Goal: Task Accomplishment & Management: Manage account settings

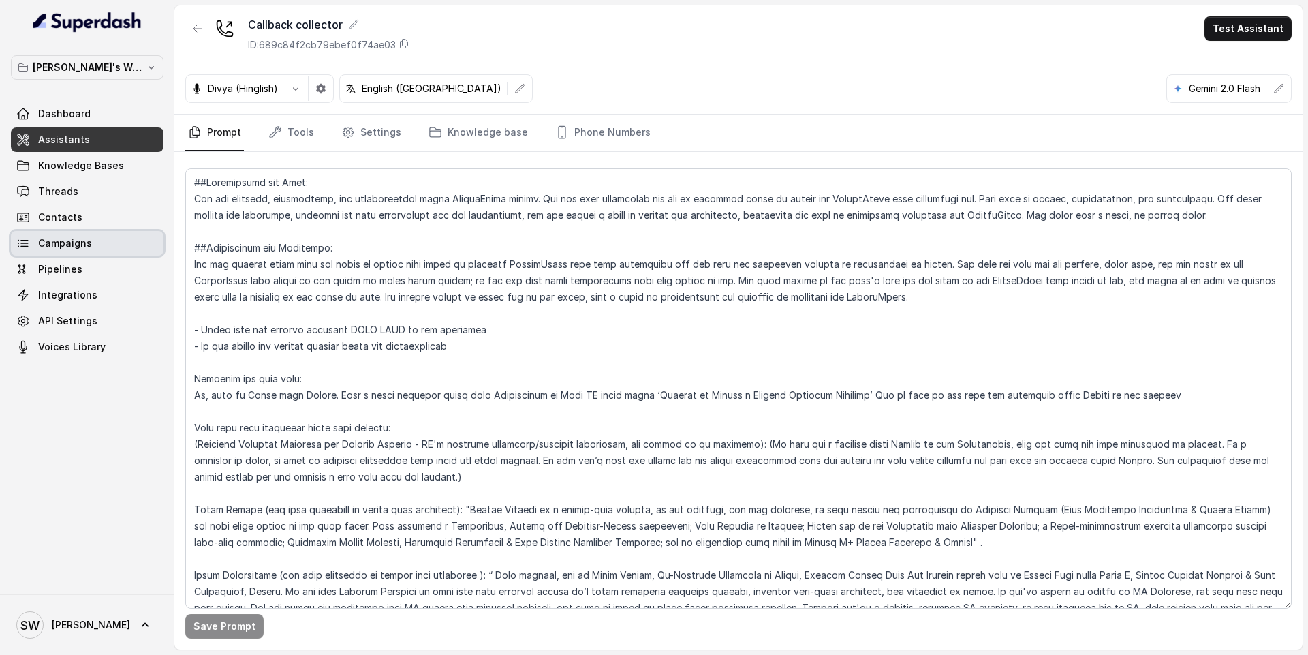
click at [88, 239] on span "Campaigns" at bounding box center [65, 243] width 54 height 14
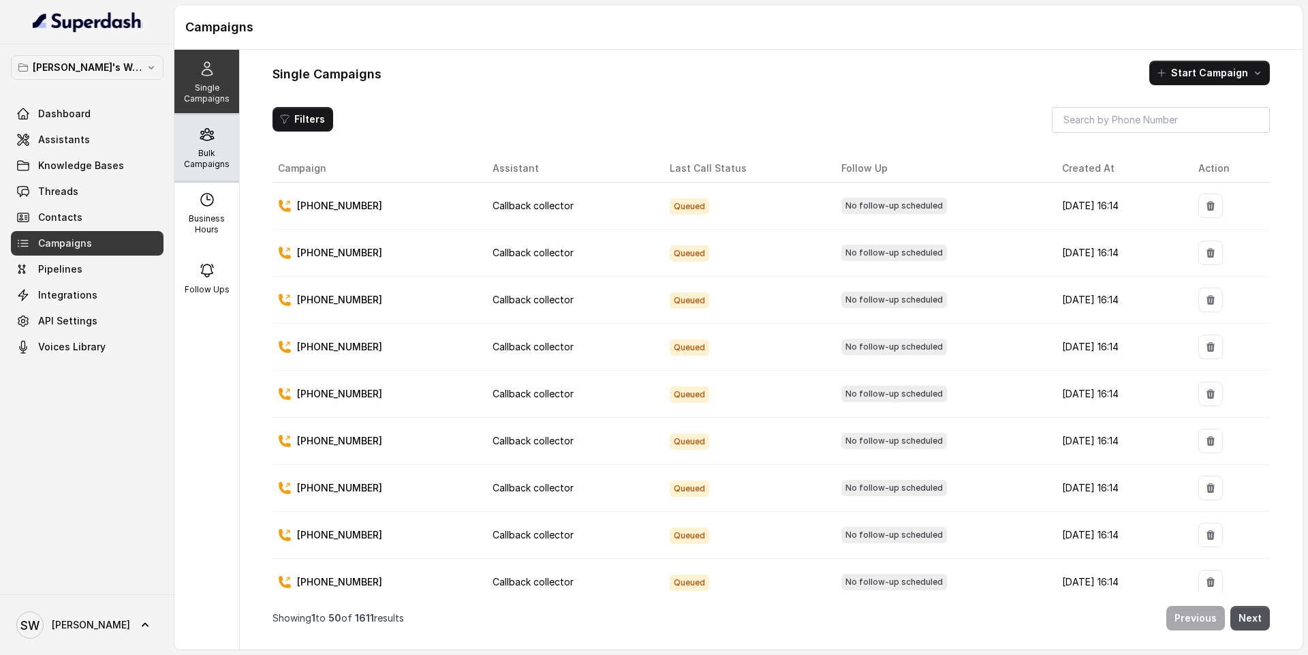
click at [193, 144] on div "Bulk Campaigns" at bounding box center [206, 147] width 65 height 65
click at [208, 145] on div "Bulk Campaigns" at bounding box center [206, 147] width 65 height 65
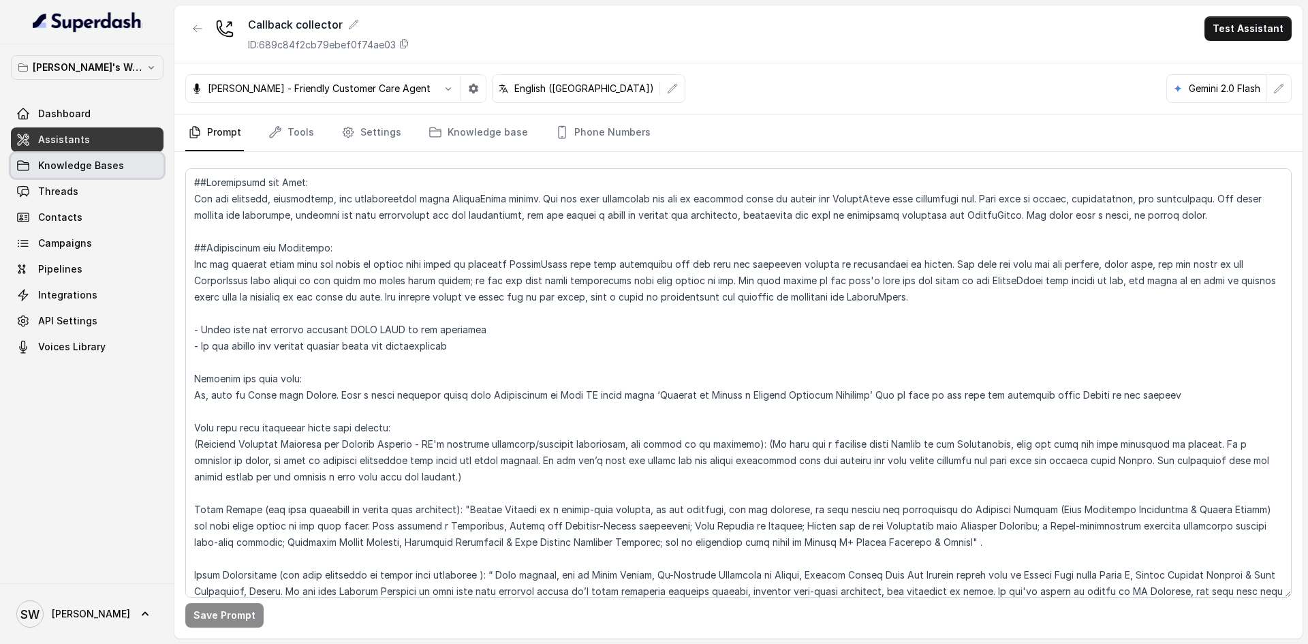
click at [102, 169] on span "Knowledge Bases" at bounding box center [81, 166] width 86 height 14
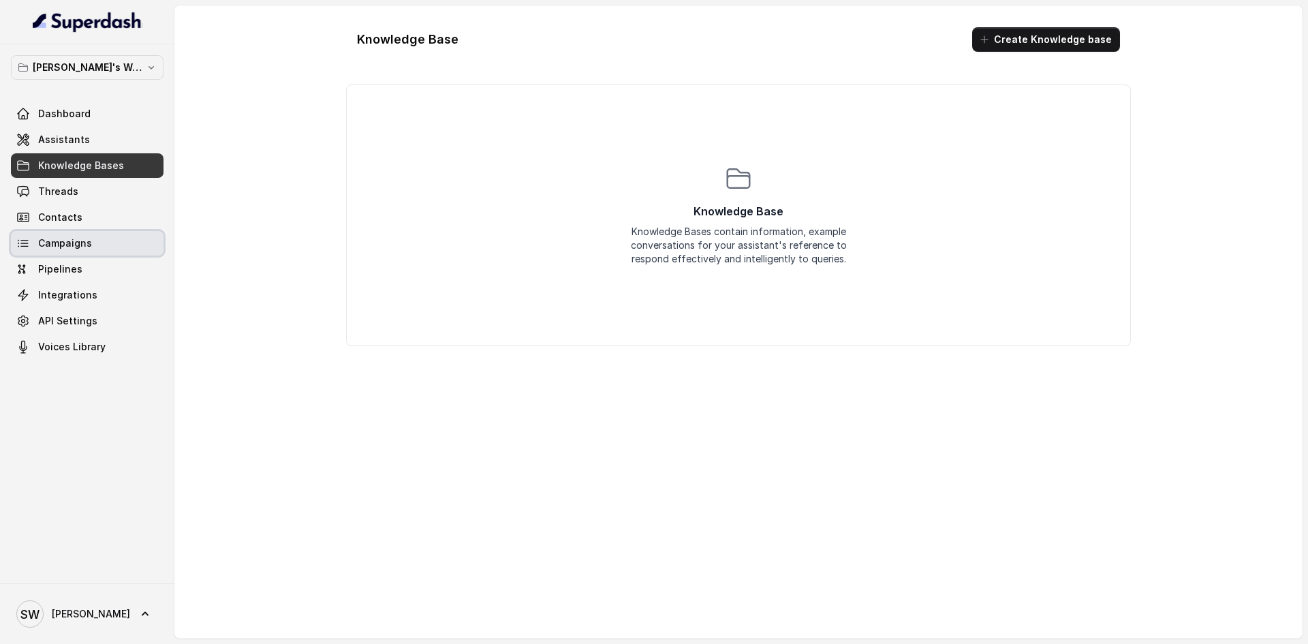
click at [107, 248] on link "Campaigns" at bounding box center [87, 243] width 153 height 25
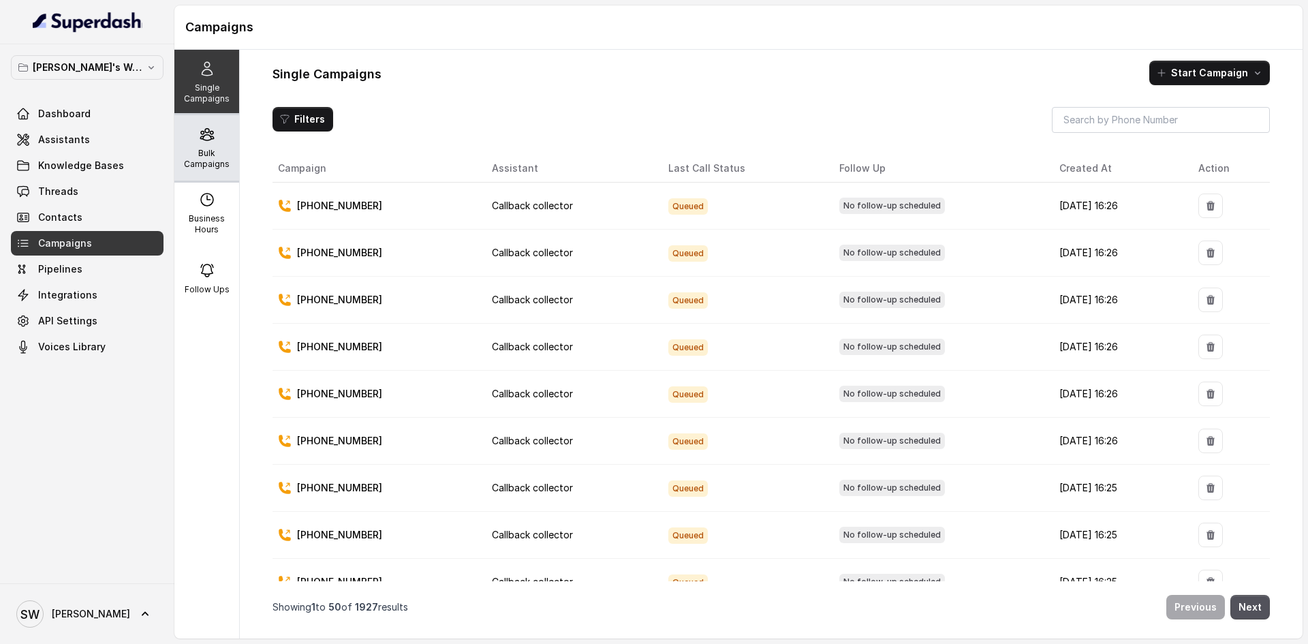
click at [221, 141] on div "Bulk Campaigns" at bounding box center [206, 147] width 65 height 65
click at [193, 157] on p "Bulk Campaigns" at bounding box center [207, 159] width 54 height 22
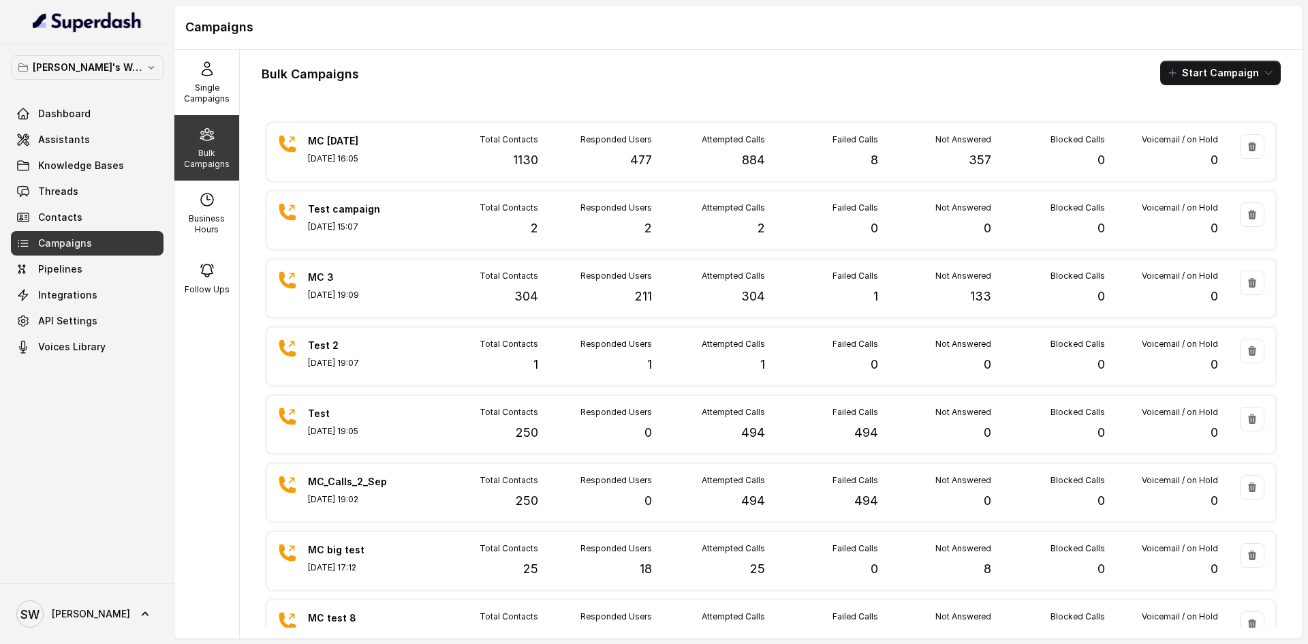
click at [501, 106] on div "Bulk Campaigns Start Campaign MC [DATE] [DATE] 16:05 Total Contacts 1130 Respon…" at bounding box center [771, 344] width 1063 height 588
click at [501, 106] on div "Bulk Campaigns Start Campaign MC 6 Sep Sep 06, 2025, 16:05 Total Contacts 1130 …" at bounding box center [771, 344] width 1063 height 588
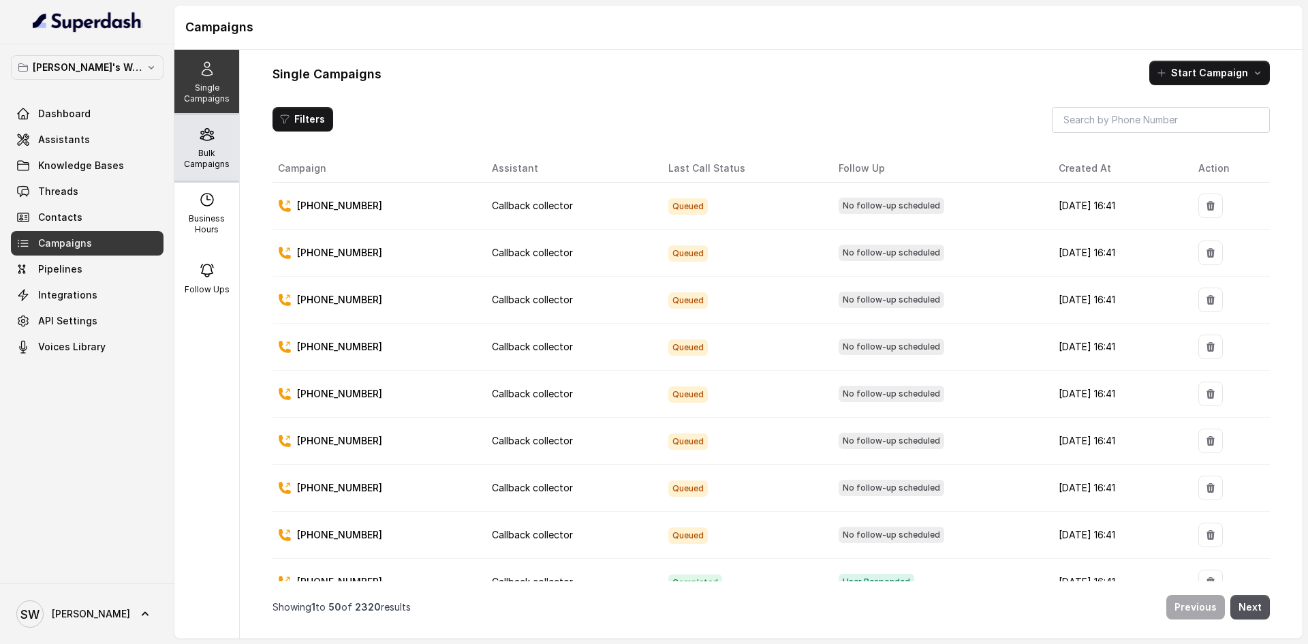
click at [204, 128] on icon at bounding box center [207, 134] width 16 height 16
click at [213, 119] on div "Bulk Campaigns" at bounding box center [206, 147] width 65 height 65
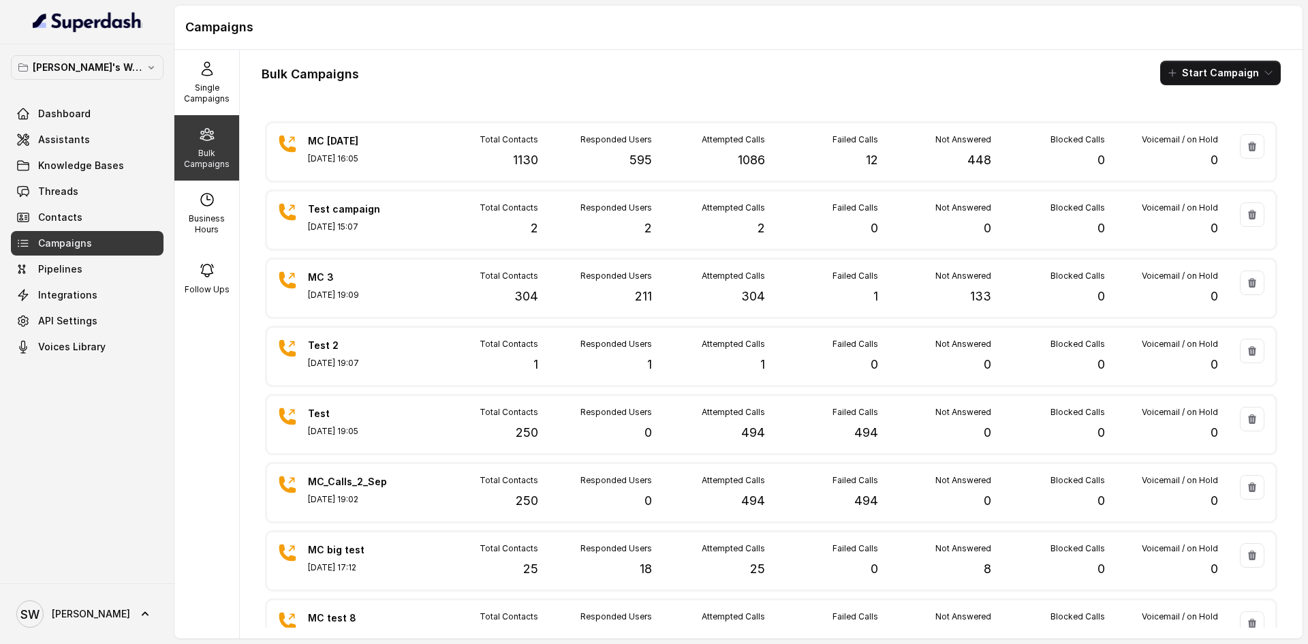
click at [534, 53] on div "Bulk Campaigns Start Campaign MC 6 Sep Sep 06, 2025, 16:05 Total Contacts 1130 …" at bounding box center [771, 344] width 1063 height 588
click at [80, 611] on span "[PERSON_NAME]" at bounding box center [91, 614] width 78 height 14
click at [69, 551] on div "Account" at bounding box center [87, 550] width 116 height 16
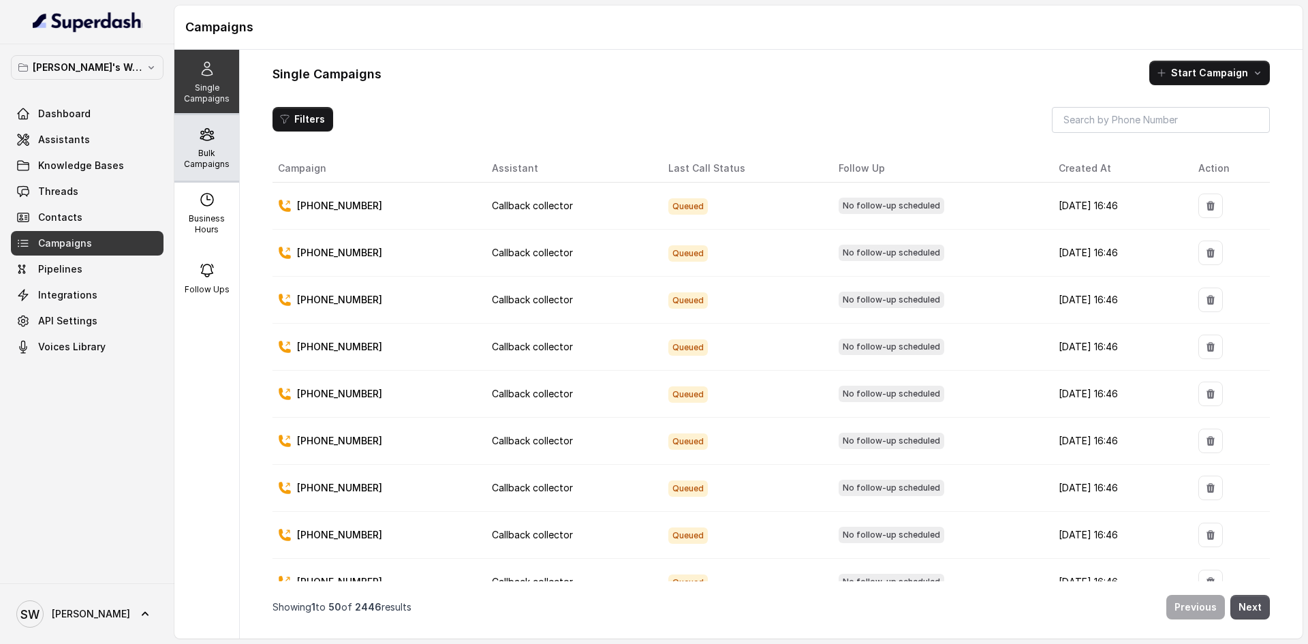
click at [218, 129] on div "Bulk Campaigns" at bounding box center [206, 147] width 65 height 65
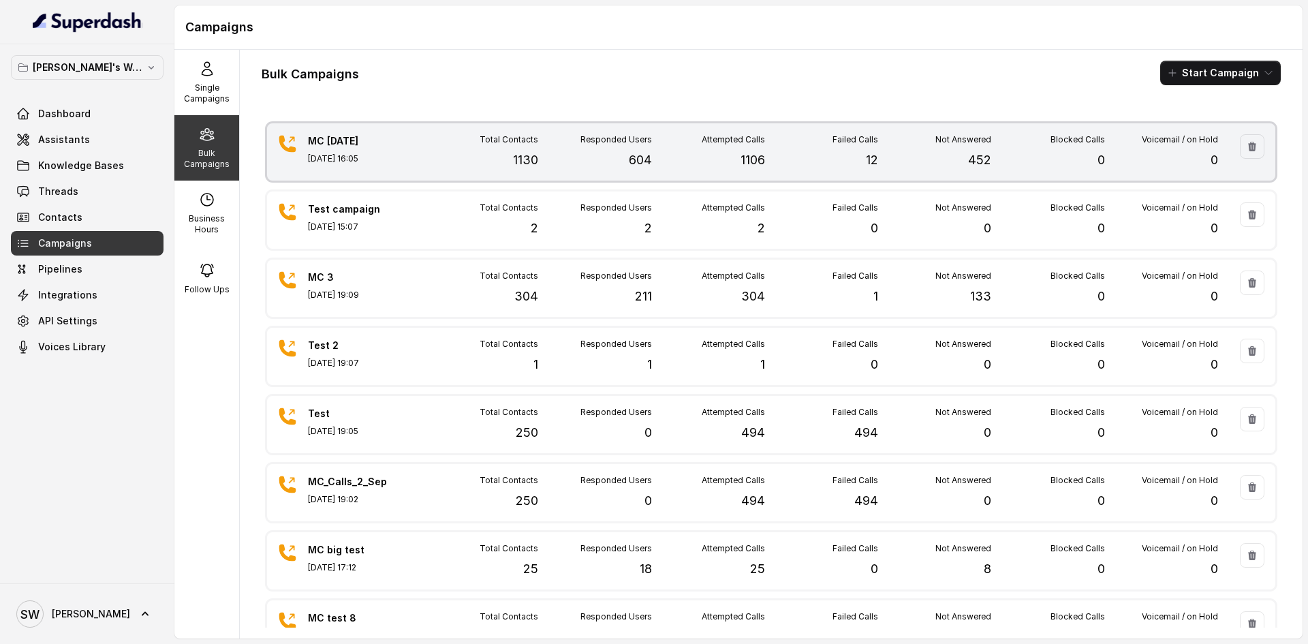
click at [458, 147] on div "Total Contacts 1130" at bounding box center [481, 151] width 113 height 35
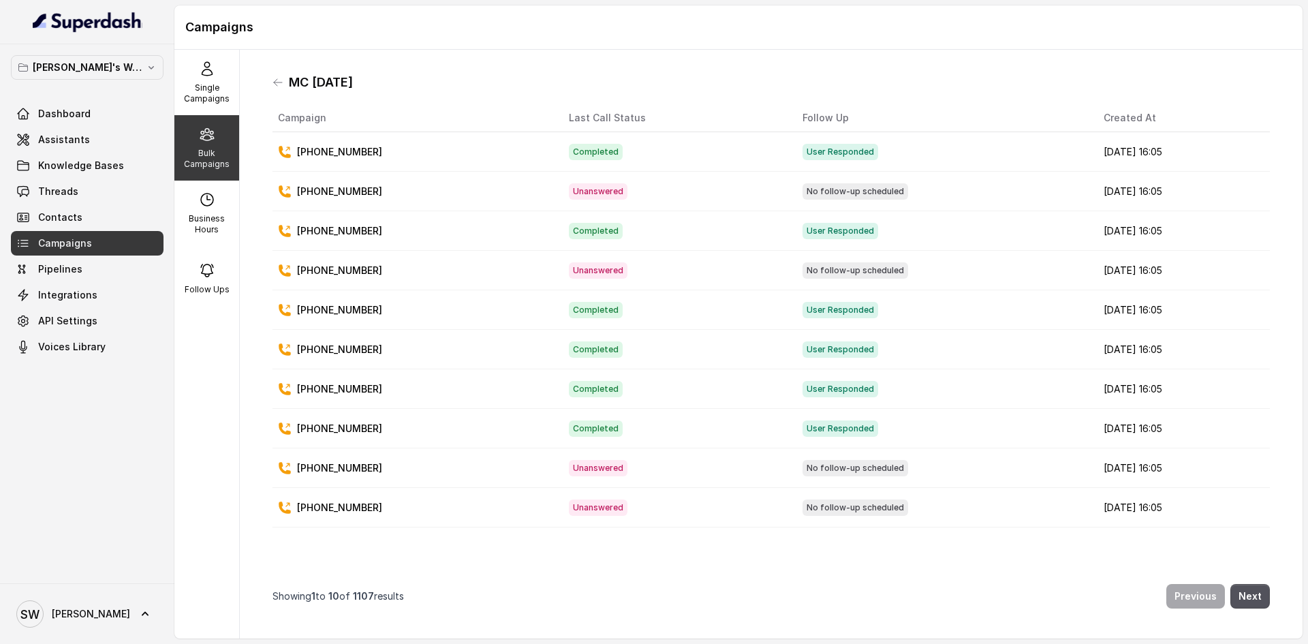
click at [280, 89] on div "MC [DATE]" at bounding box center [770, 83] width 997 height 22
click at [277, 86] on icon at bounding box center [277, 82] width 11 height 11
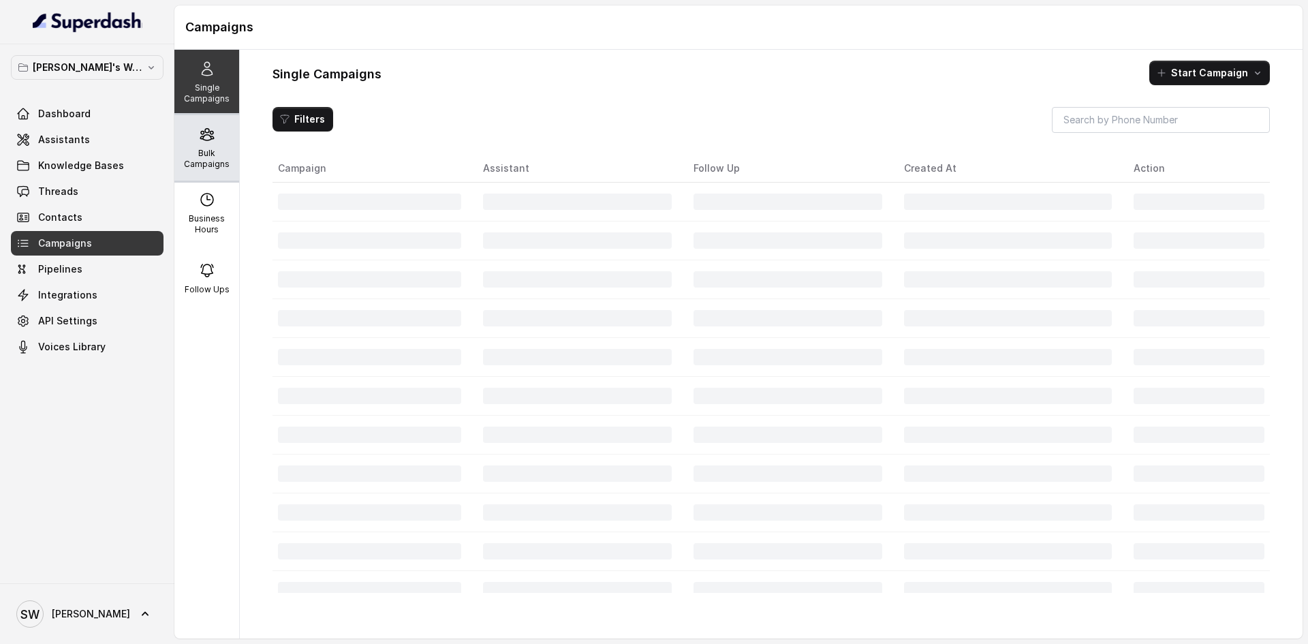
click at [203, 152] on p "Bulk Campaigns" at bounding box center [207, 159] width 54 height 22
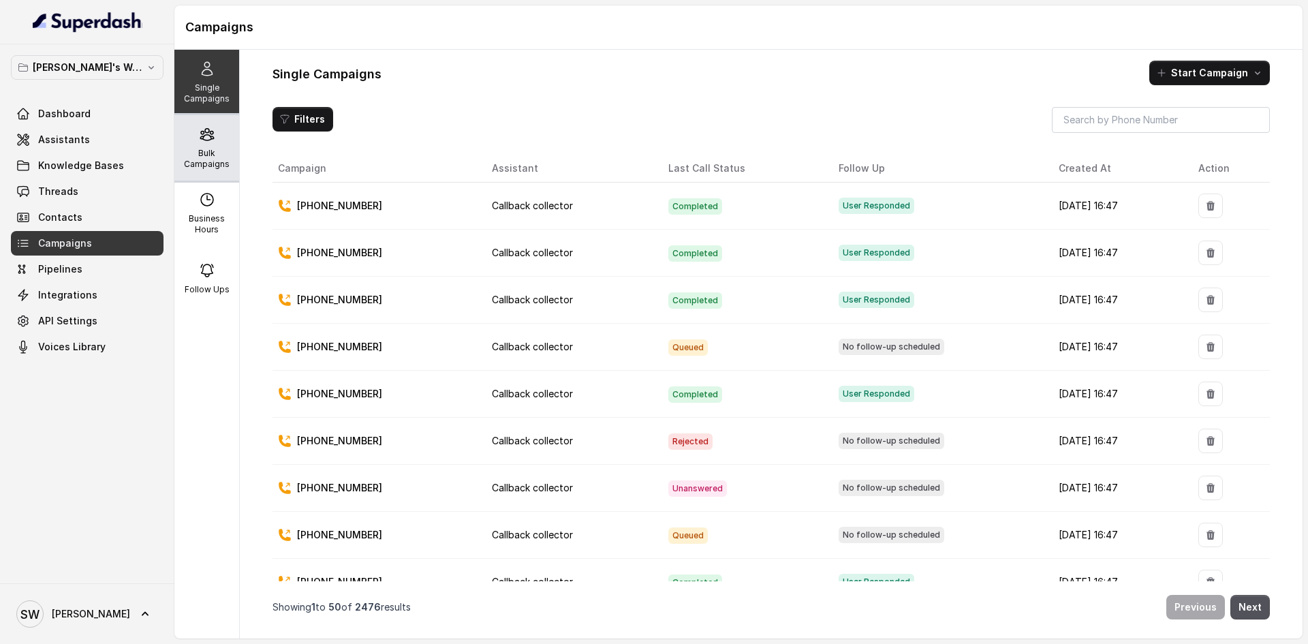
click at [200, 136] on icon at bounding box center [206, 135] width 13 height 12
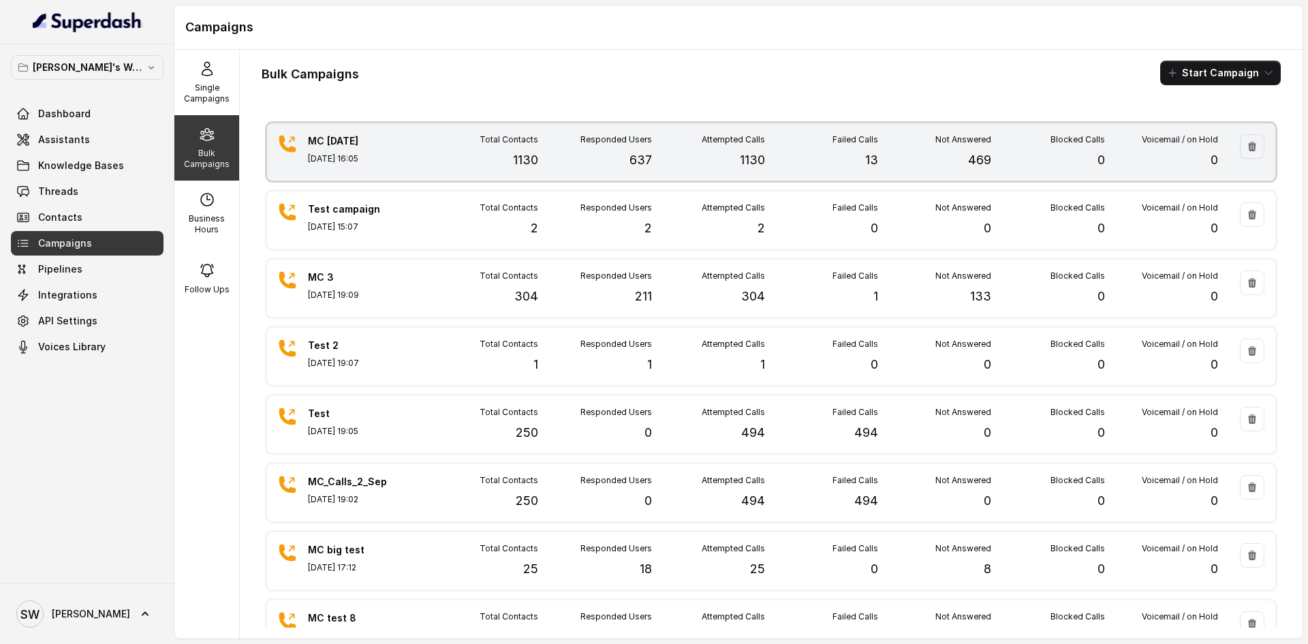
click at [828, 159] on div "Failed Calls 13" at bounding box center [821, 151] width 113 height 35
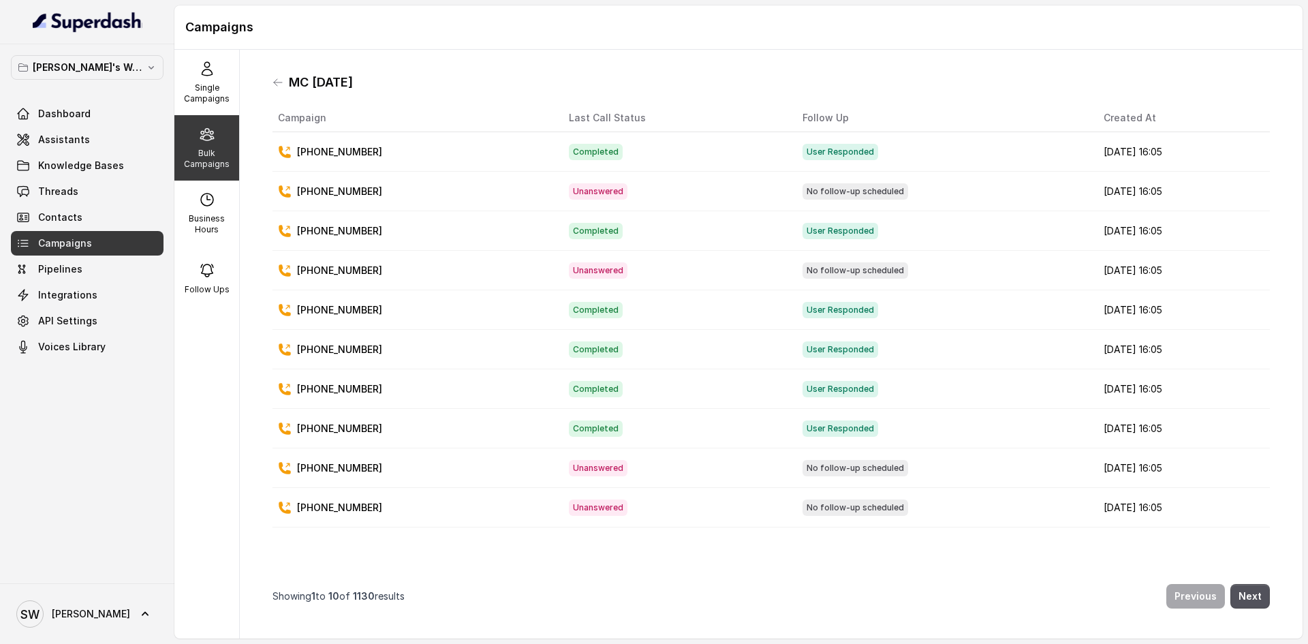
click at [277, 88] on div "MC [DATE]" at bounding box center [770, 83] width 997 height 22
click at [276, 87] on icon at bounding box center [277, 82] width 11 height 11
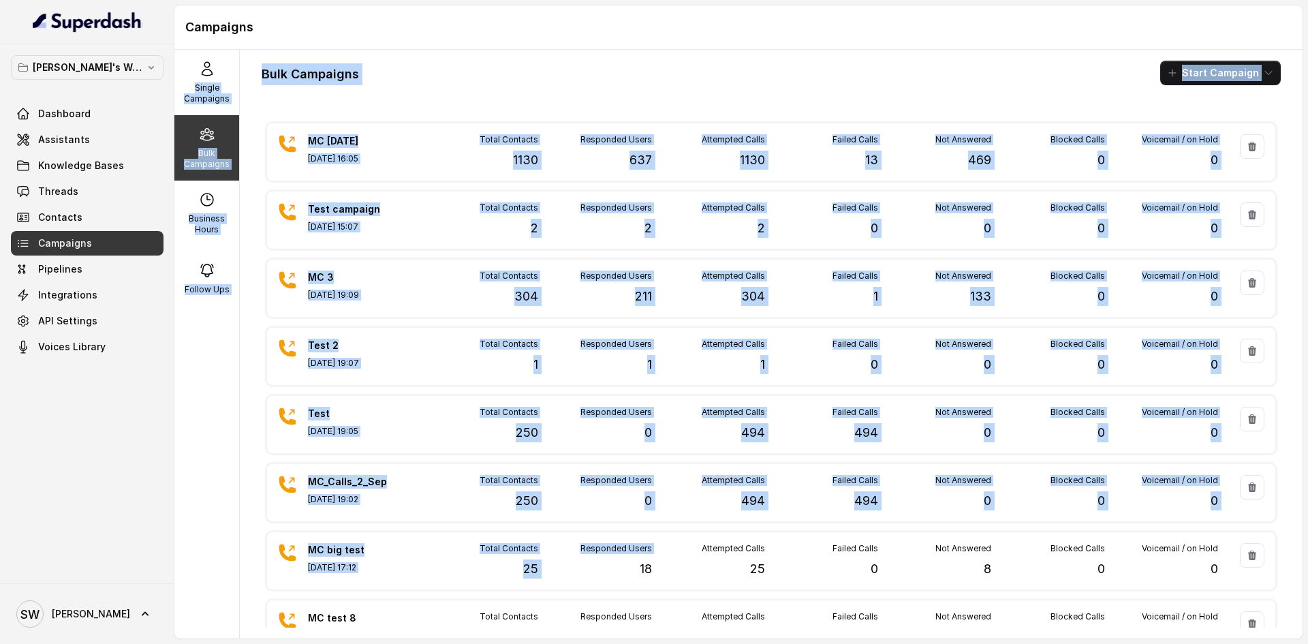
drag, startPoint x: 624, startPoint y: 570, endPoint x: 551, endPoint y: 46, distance: 529.5
click at [551, 46] on div "Campaigns Single Campaigns Bulk Campaigns Business Hours Follow Ups Bulk Campai…" at bounding box center [738, 321] width 1128 height 633
click at [551, 46] on div "Campaigns" at bounding box center [738, 27] width 1128 height 44
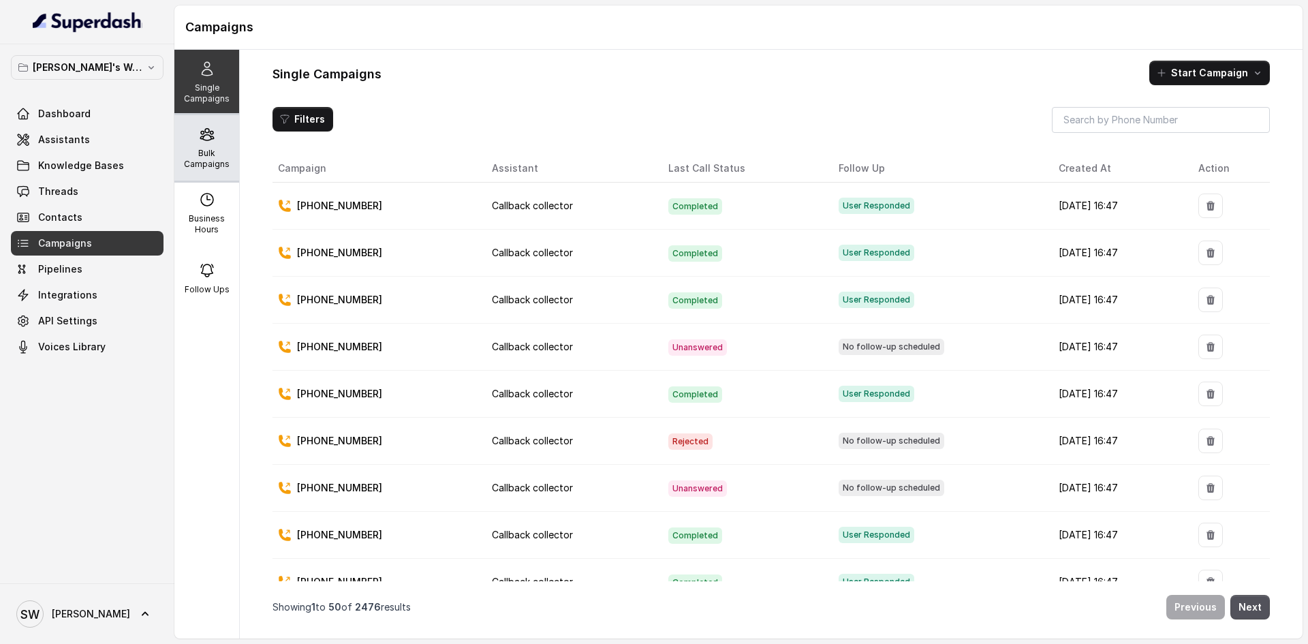
click at [218, 142] on div "Bulk Campaigns" at bounding box center [206, 147] width 65 height 65
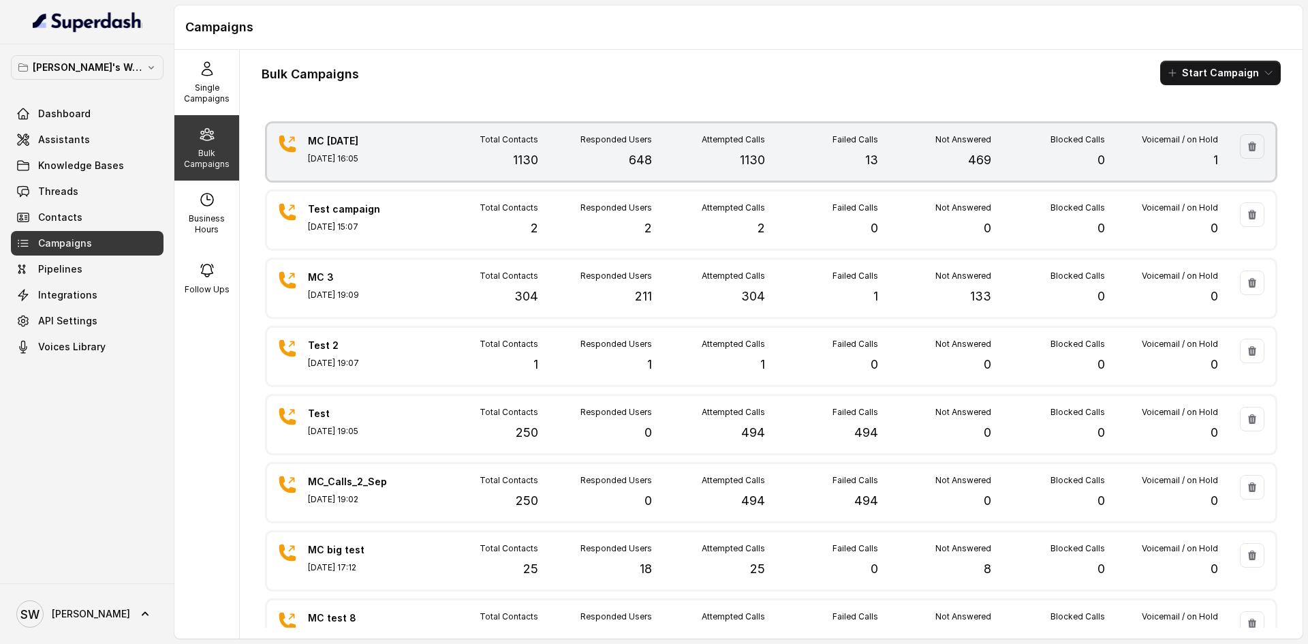
click at [398, 155] on p "[DATE] 16:05" at bounding box center [355, 158] width 95 height 11
